Goal: Task Accomplishment & Management: Use online tool/utility

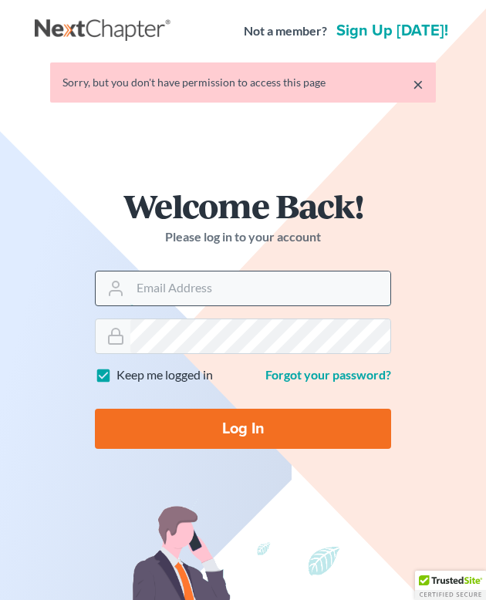
type input "jacqueline@thegorskifirm.com"
click at [179, 293] on input "jacqueline@thegorskifirm.com" at bounding box center [260, 289] width 260 height 34
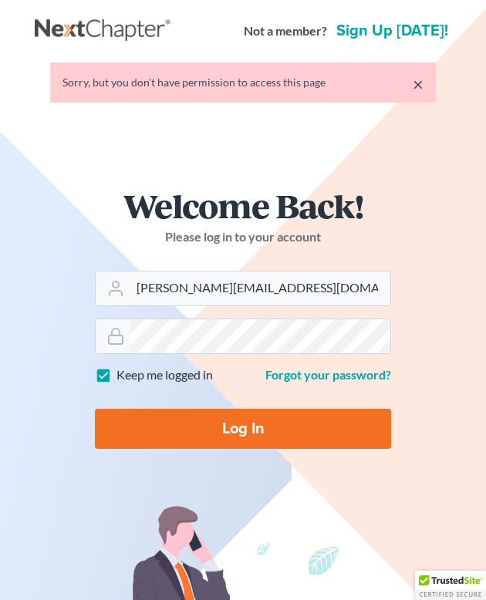
click at [157, 448] on input "Log In" at bounding box center [243, 429] width 296 height 40
type input "Thinking..."
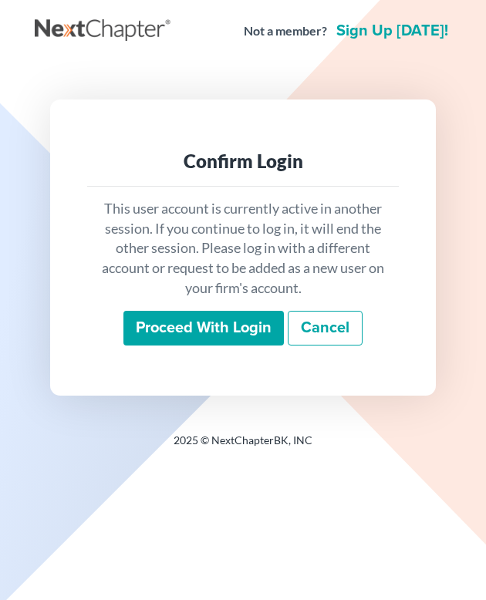
click at [224, 323] on input "Proceed with login" at bounding box center [203, 328] width 160 height 35
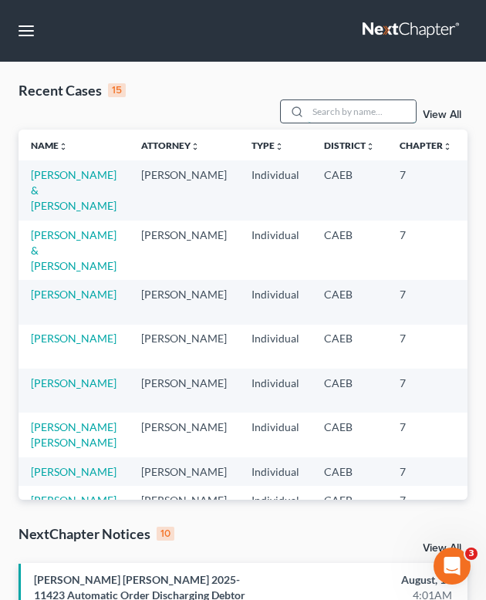
click at [342, 100] on input "search" at bounding box center [362, 111] width 108 height 22
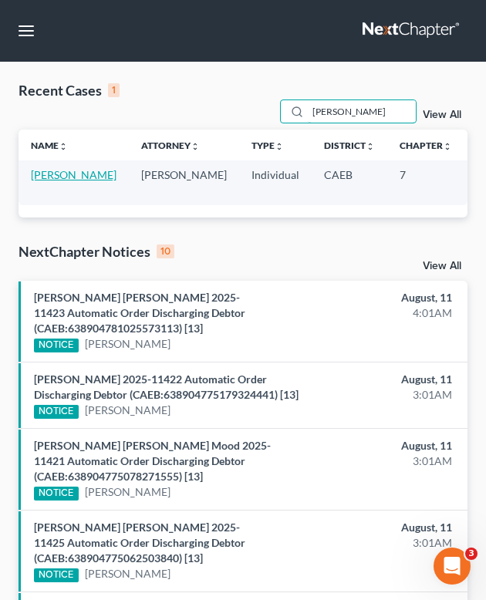
type input "Jaswinder"
click at [42, 177] on link "Singh, Jaswinder" at bounding box center [74, 174] width 86 height 13
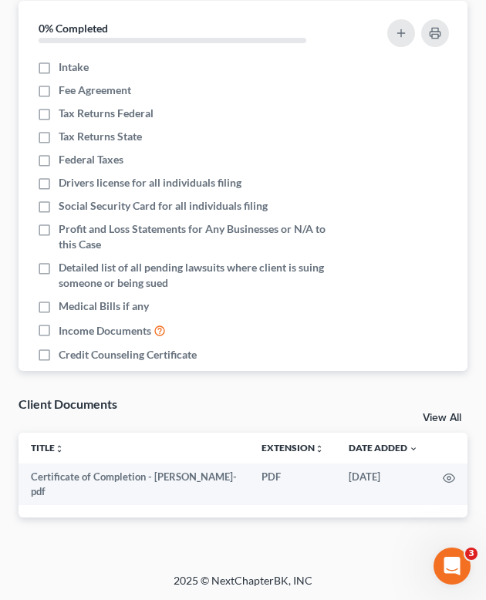
scroll to position [19, 0]
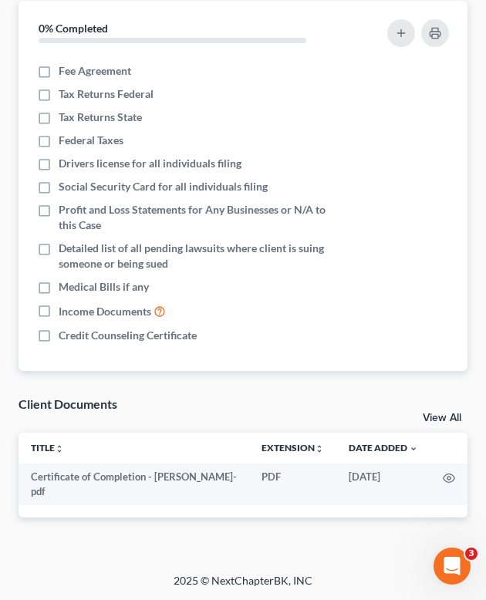
click at [450, 413] on link "View All" at bounding box center [442, 418] width 39 height 11
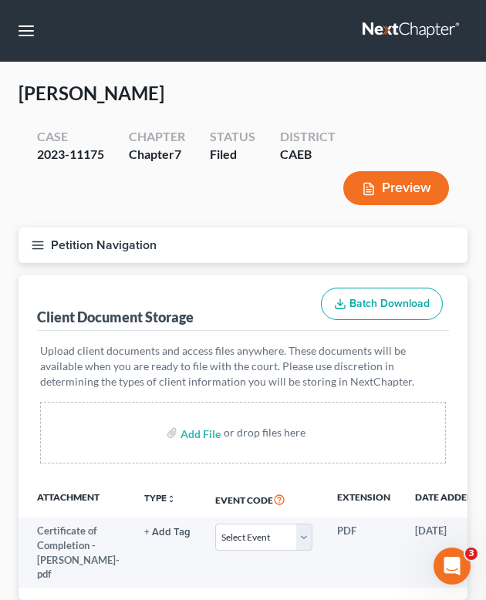
select select "2"
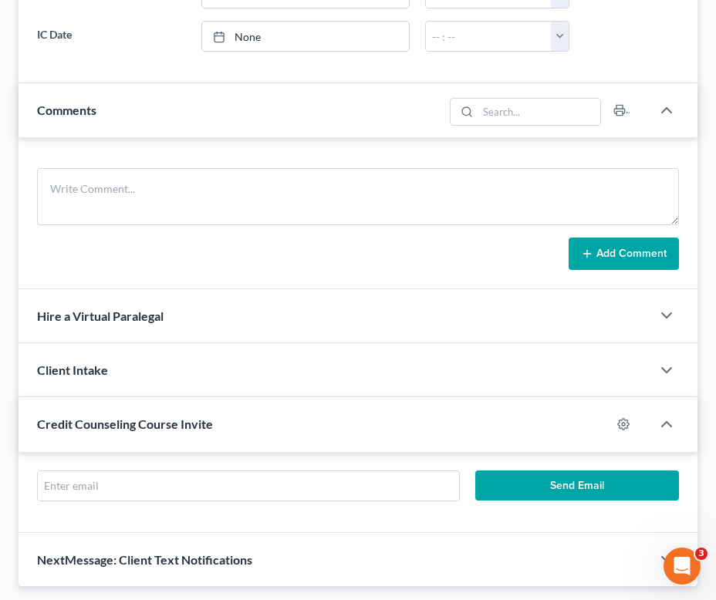
scroll to position [1172, 0]
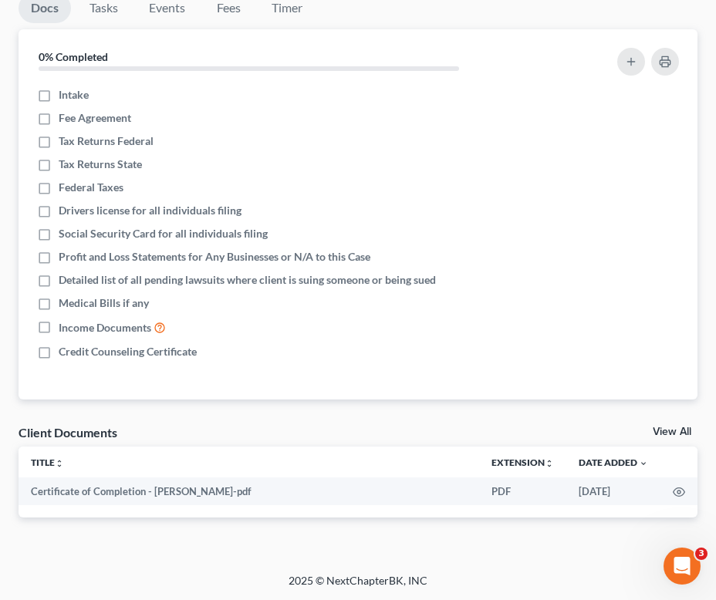
click at [485, 427] on link "View All" at bounding box center [672, 432] width 39 height 11
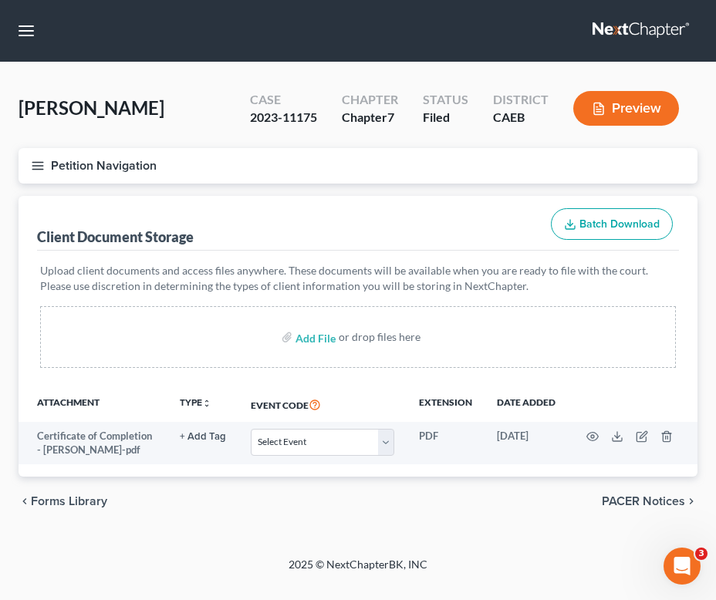
click at [485, 501] on span "PACER Notices" at bounding box center [643, 501] width 83 height 12
